Goal: Task Accomplishment & Management: Manage account settings

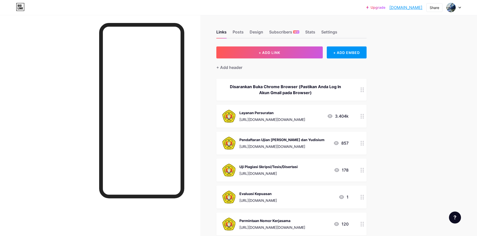
click at [320, 33] on div "Links Posts Design Subscribers NEW Stats Settings" at bounding box center [291, 30] width 150 height 18
click at [325, 33] on div "Settings" at bounding box center [329, 33] width 16 height 9
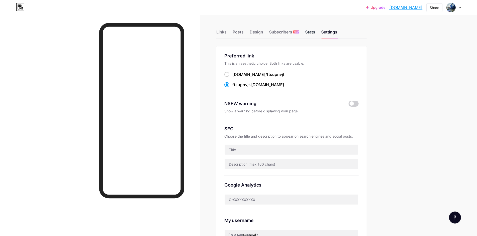
click at [311, 33] on div "Stats" at bounding box center [310, 33] width 10 height 9
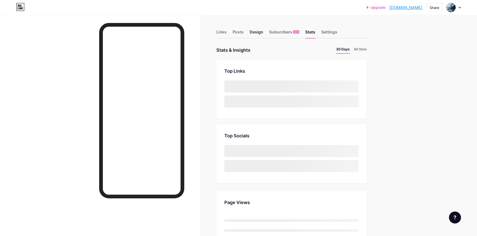
click at [254, 34] on div "Design" at bounding box center [256, 33] width 14 height 9
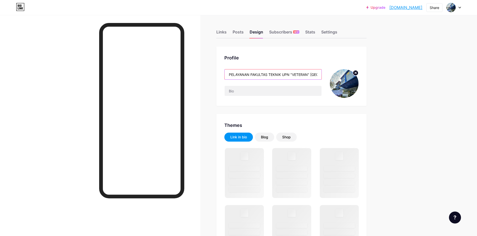
click at [257, 76] on input "PELAYANAN FAKULTAS TEKNIK UPN "VETERAN" [GEOGRAPHIC_DATA]" at bounding box center [272, 75] width 97 height 10
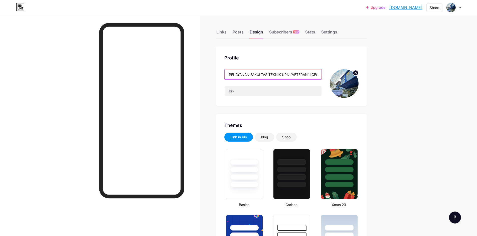
click at [283, 75] on input "PELAYANAN FAKULTAS TEKNIK UPN "VETERAN" [GEOGRAPHIC_DATA]" at bounding box center [272, 75] width 97 height 10
type input "#000000"
click at [253, 75] on input "PELAYANAN FAKULTAS TEKNIK UPN "VETERAN" [GEOGRAPHIC_DATA]" at bounding box center [272, 75] width 97 height 10
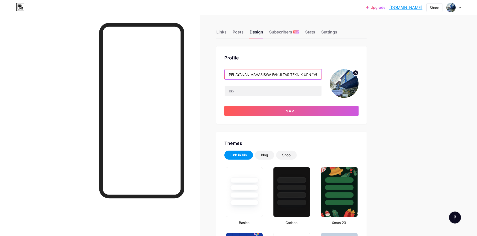
click at [305, 75] on input "PELAYANAN MAHASISWA FAKULTAS TEKNIK UPN "VETERAN" [GEOGRAPHIC_DATA]" at bounding box center [272, 75] width 97 height 10
type input "PELAYANAN MAHASISWA FAKULTAS TEKNIK DAN SAINS UPN "VETERAN" [GEOGRAPHIC_DATA]"
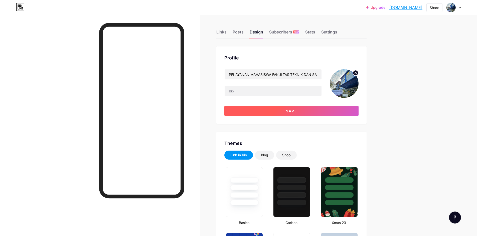
click at [313, 108] on button "Save" at bounding box center [291, 111] width 134 height 10
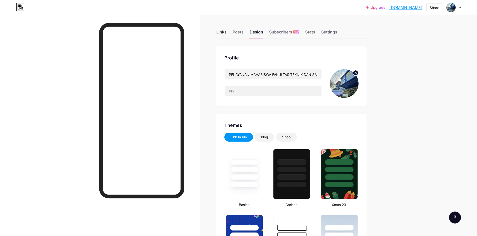
click at [223, 31] on div "Links" at bounding box center [221, 33] width 10 height 9
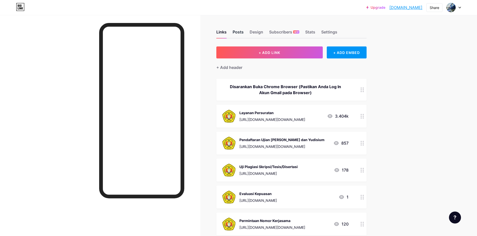
click at [240, 35] on div "Posts" at bounding box center [237, 33] width 11 height 9
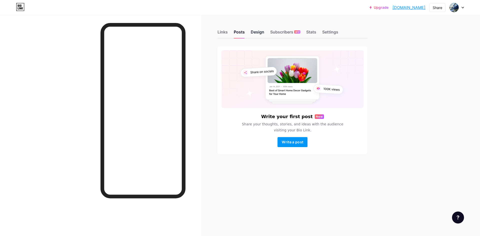
click at [259, 31] on div "Design" at bounding box center [258, 33] width 14 height 9
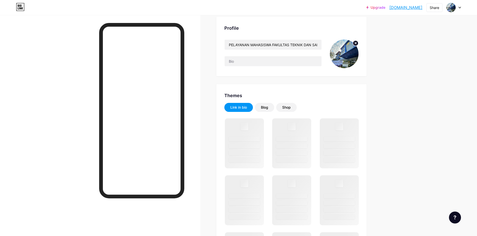
scroll to position [75, 0]
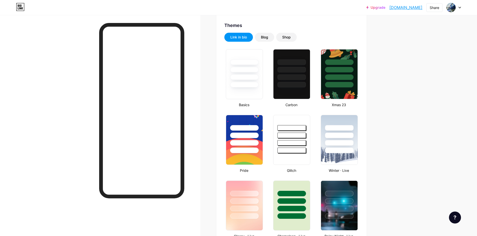
type input "#000000"
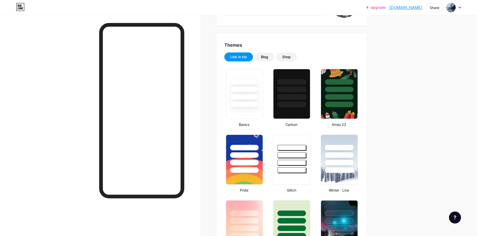
scroll to position [0, 0]
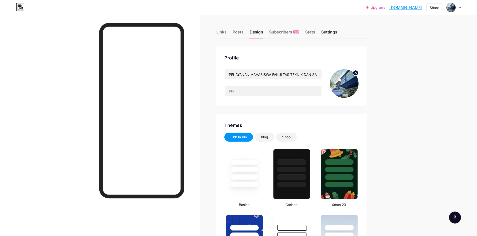
click at [329, 34] on div "Settings" at bounding box center [329, 33] width 16 height 9
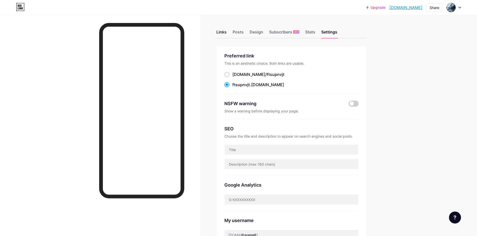
click at [223, 29] on div "Links" at bounding box center [221, 33] width 10 height 9
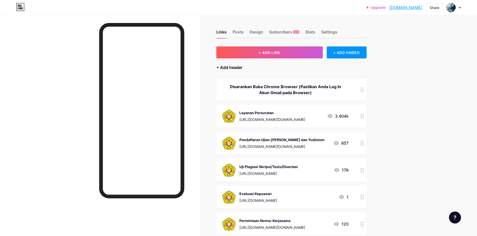
click at [224, 69] on div "+ Add header" at bounding box center [229, 68] width 26 height 6
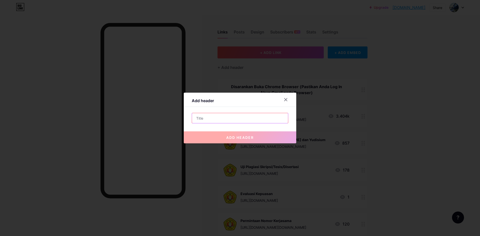
click at [234, 120] on input "text" at bounding box center [240, 118] width 96 height 10
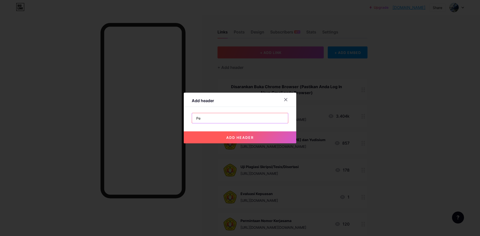
type input "P"
type input "Untuk cetak transkrip silahkan ke Ruang Pelayanan dengan membawa KTM (fisik)"
click at [242, 136] on span "add header" at bounding box center [240, 138] width 28 height 4
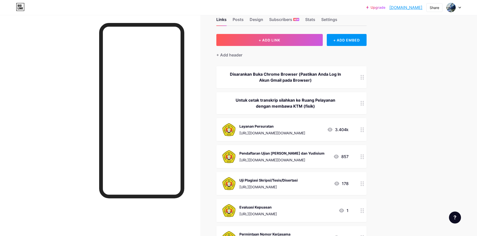
scroll to position [25, 0]
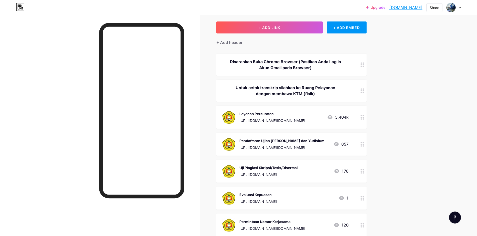
click at [426, 98] on div "Upgrade ftsupnvjt.bio.l... [DOMAIN_NAME] Share Switch accounts PELAYANAN MAHASI…" at bounding box center [238, 165] width 477 height 381
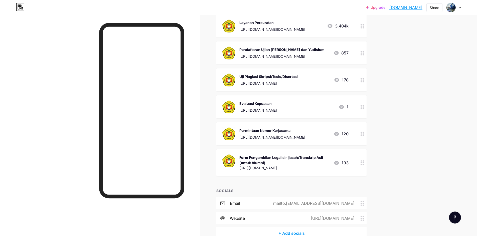
scroll to position [125, 0]
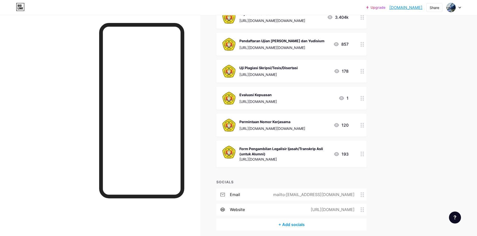
click at [335, 213] on div "website [URL][DOMAIN_NAME]" at bounding box center [291, 210] width 150 height 12
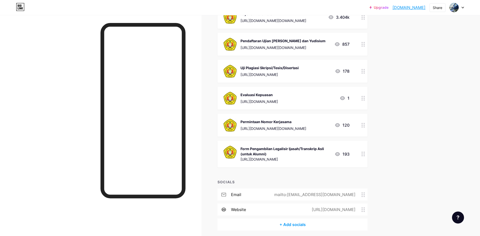
click at [196, 117] on input "[DOMAIN_NAME]" at bounding box center [240, 117] width 90 height 9
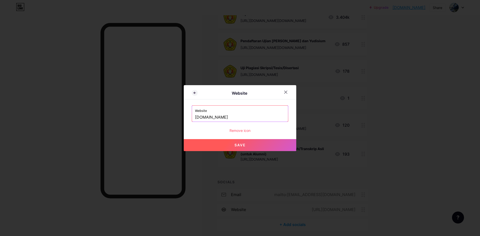
click at [239, 146] on span "Save" at bounding box center [240, 145] width 11 height 4
type input "[URL][DOMAIN_NAME]"
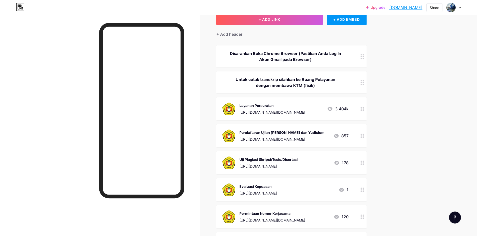
scroll to position [0, 0]
